Goal: Task Accomplishment & Management: Manage account settings

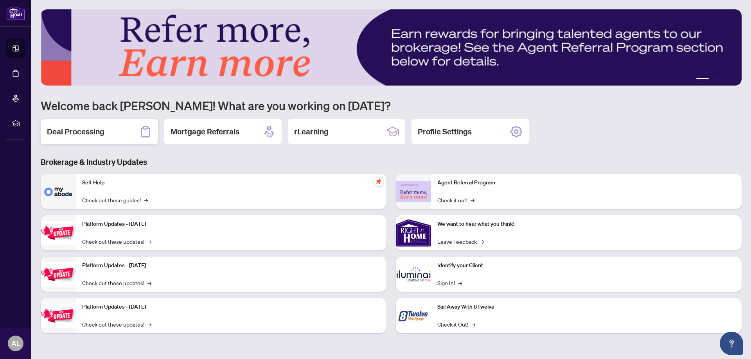
click at [91, 134] on h2 "Deal Processing" at bounding box center [75, 131] width 57 height 11
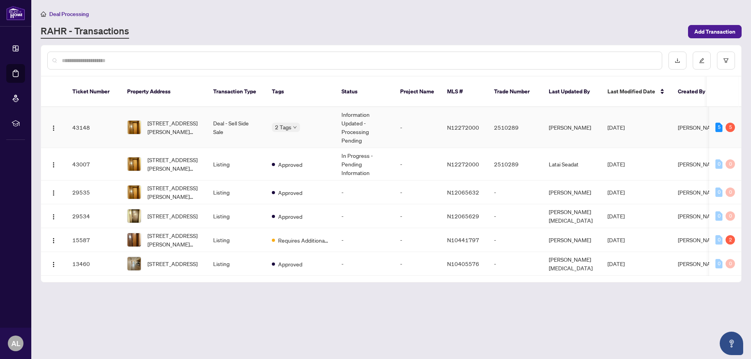
click at [330, 121] on td "2 Tags" at bounding box center [301, 127] width 70 height 41
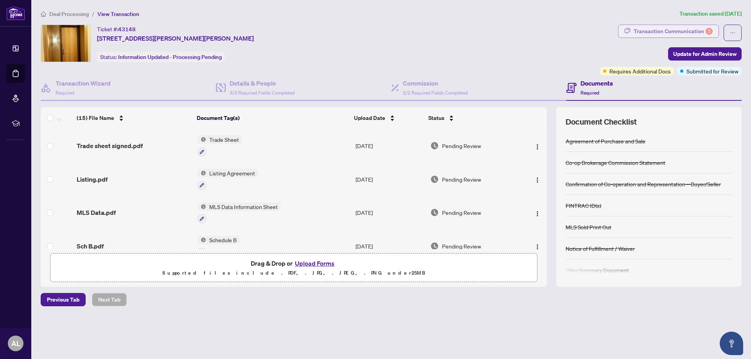
click at [684, 32] on div "Transaction Communication 5" at bounding box center [672, 31] width 79 height 13
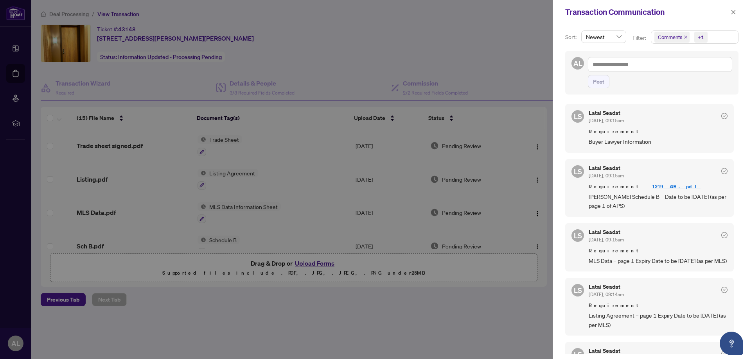
click at [484, 50] on div at bounding box center [375, 179] width 751 height 359
click at [732, 14] on icon "close" at bounding box center [732, 11] width 5 height 5
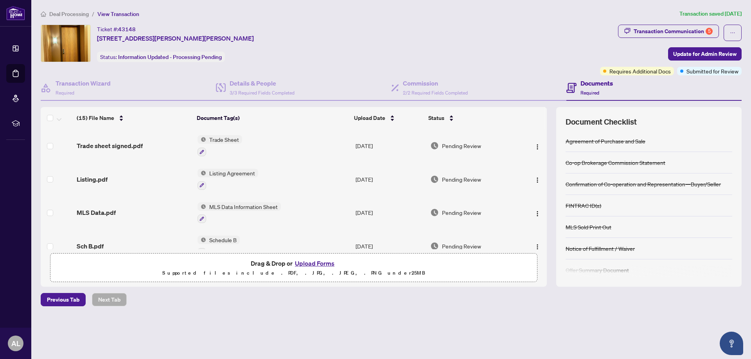
scroll to position [144, 0]
